Goal: Task Accomplishment & Management: Manage account settings

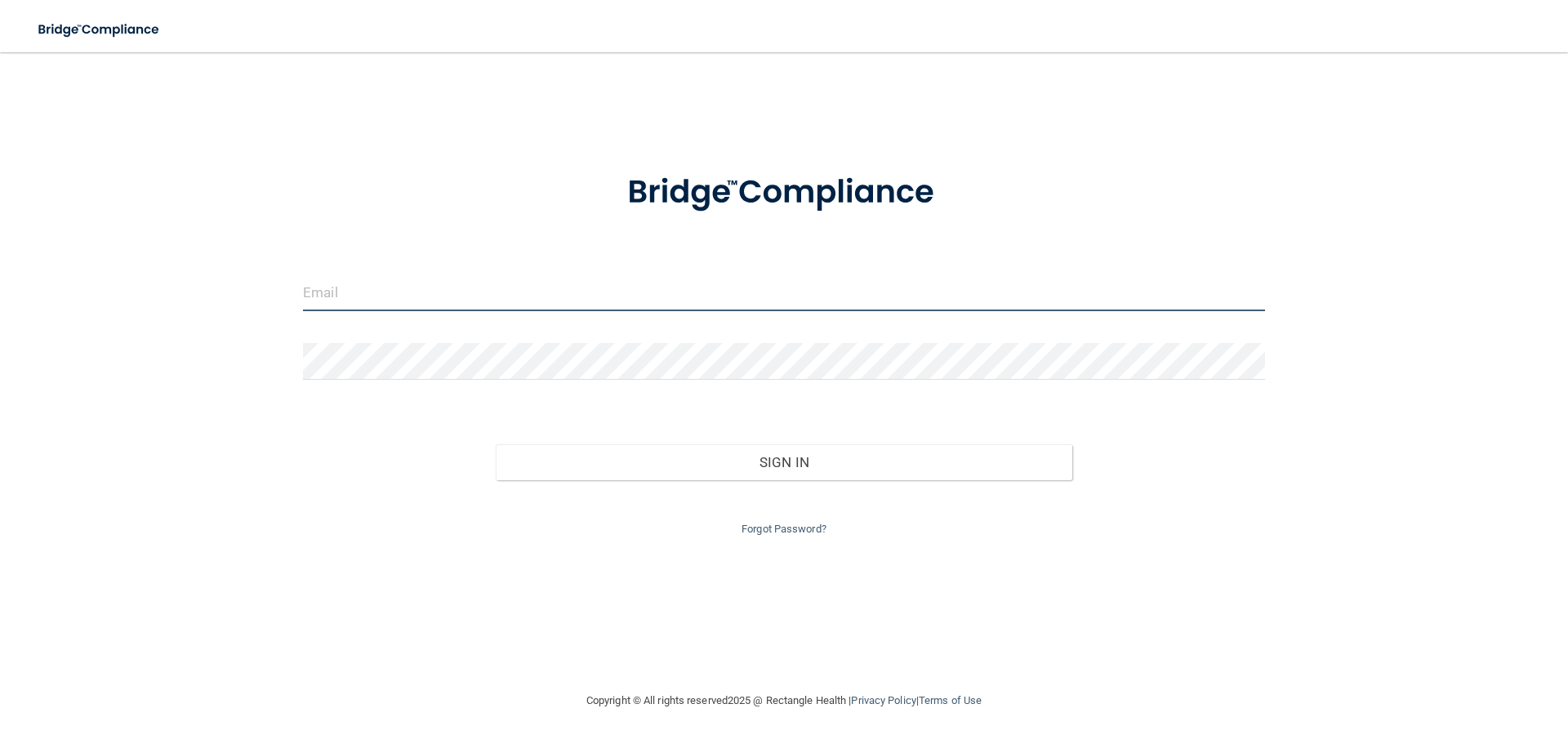
click at [563, 279] on input "email" at bounding box center [784, 293] width 962 height 37
type input "[EMAIL_ADDRESS][DOMAIN_NAME]"
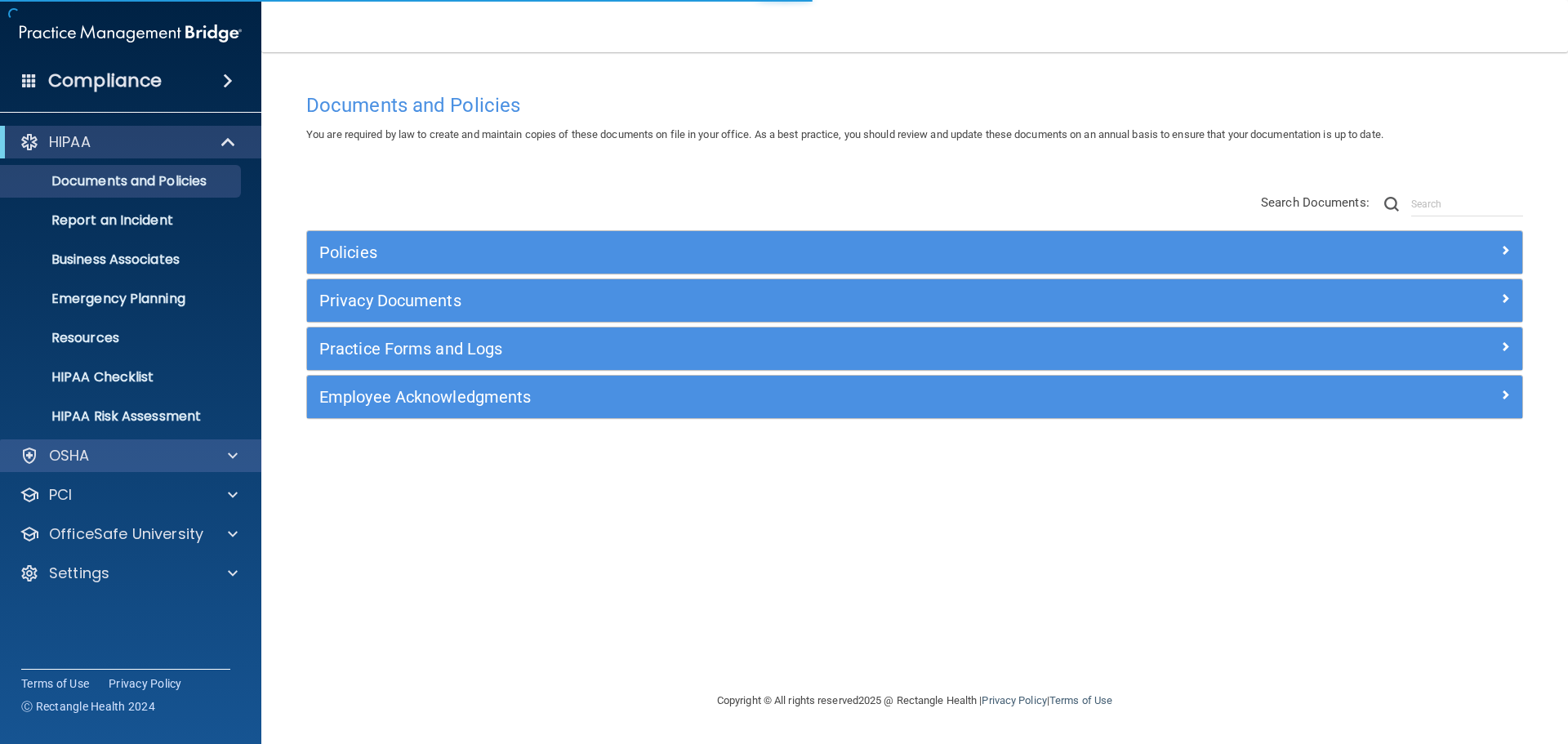
click at [52, 469] on div "OSHA" at bounding box center [131, 455] width 262 height 32
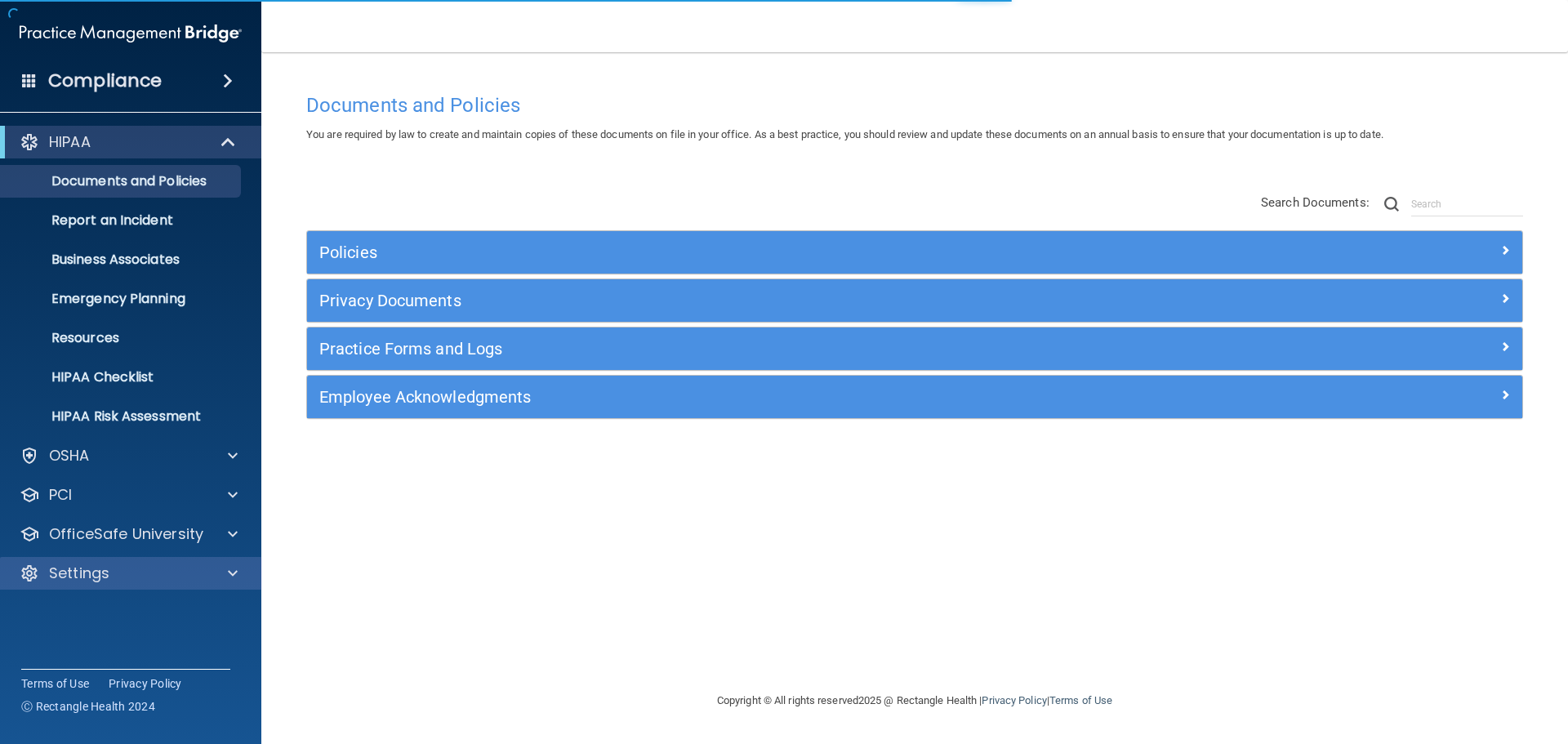
click at [106, 588] on div "Settings" at bounding box center [131, 573] width 262 height 32
click at [123, 577] on div "Settings" at bounding box center [108, 573] width 203 height 19
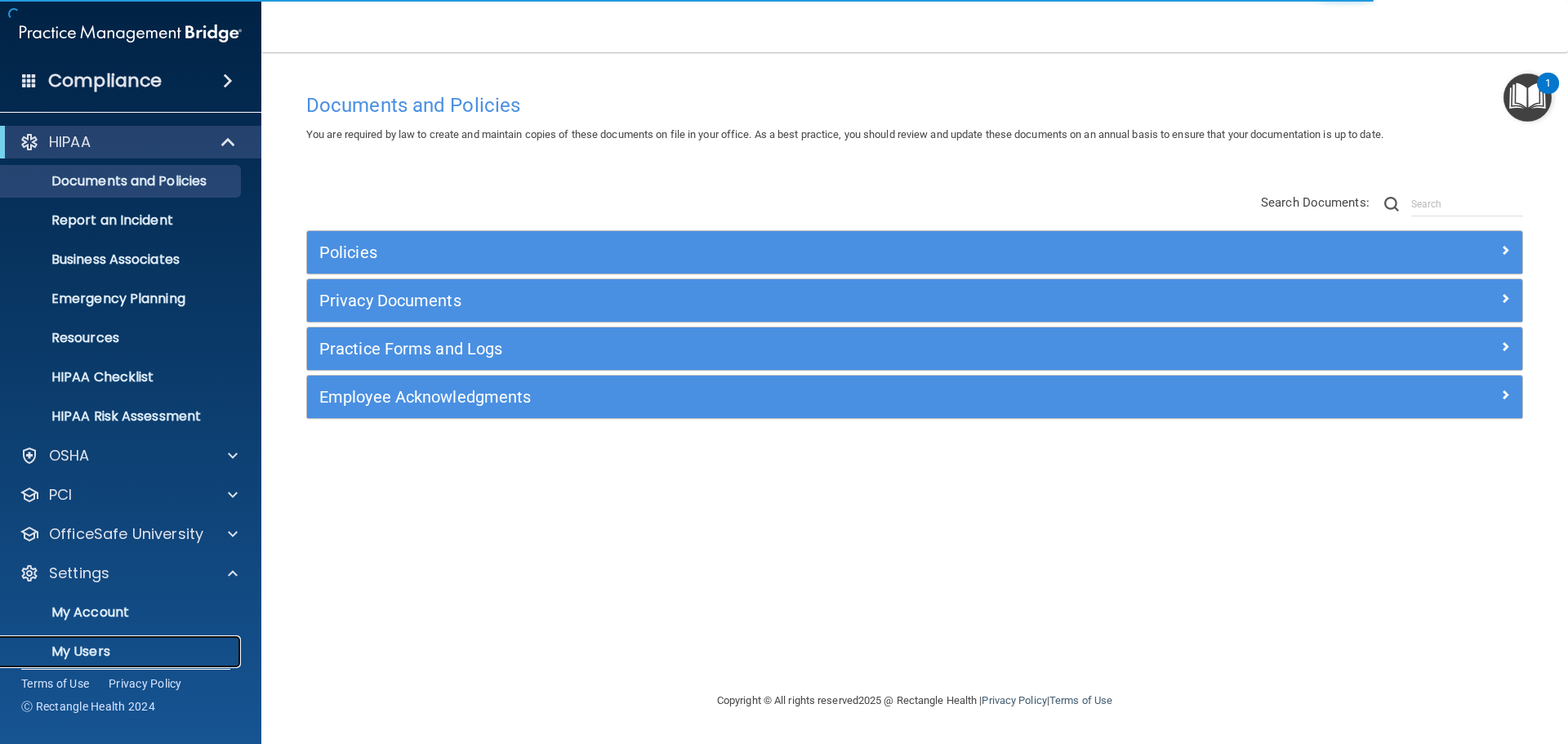
click at [125, 648] on p "My Users" at bounding box center [122, 651] width 223 height 17
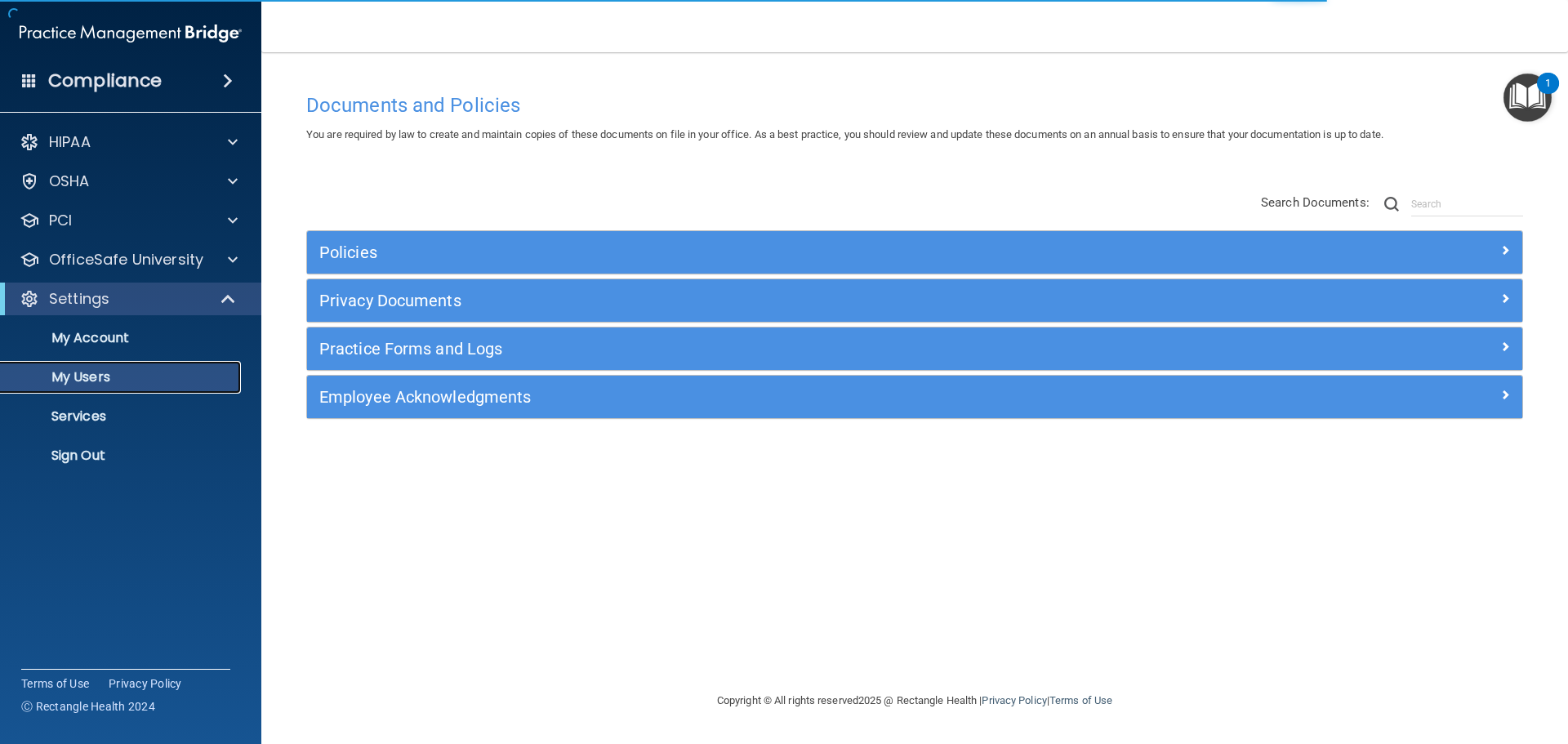
select select "20"
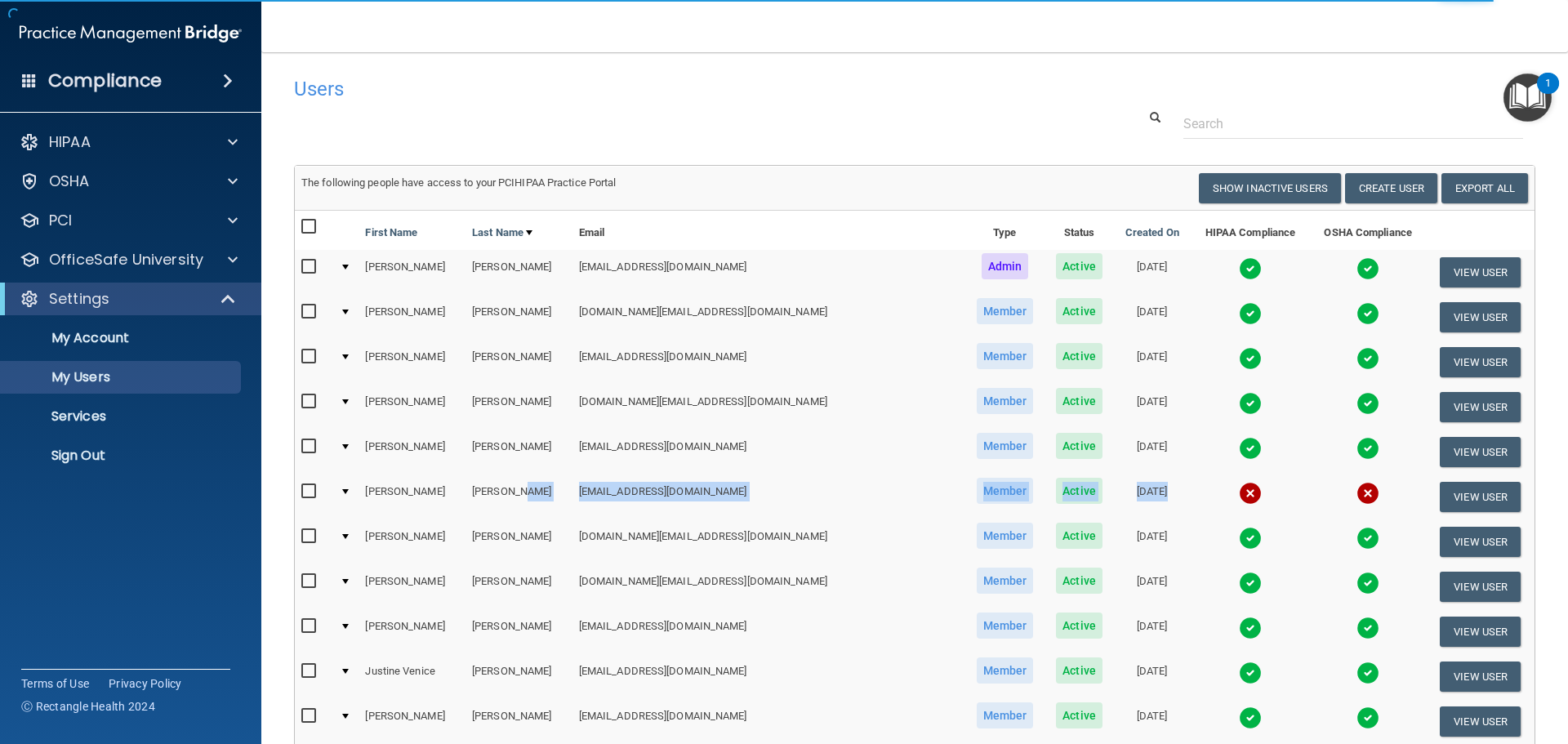
drag, startPoint x: 553, startPoint y: 491, endPoint x: 1144, endPoint y: 475, distance: 591.2
click at [1139, 476] on tr "[PERSON_NAME] [EMAIL_ADDRESS][DOMAIN_NAME] Member Active [DATE] View User" at bounding box center [915, 497] width 1240 height 45
